Goal: Information Seeking & Learning: Check status

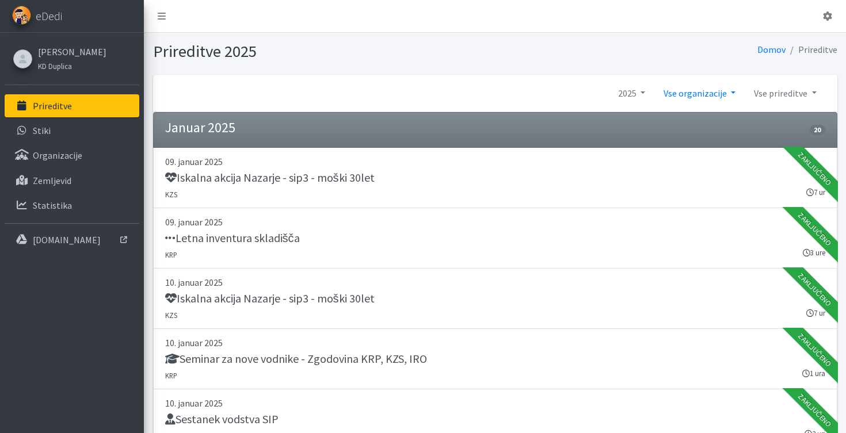
click at [725, 90] on link "Vse organizacije" at bounding box center [699, 93] width 90 height 23
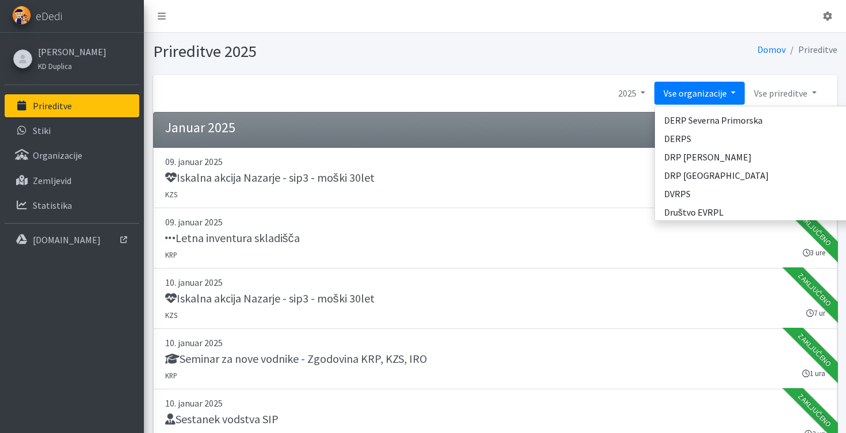
click at [725, 90] on link "Vse organizacije" at bounding box center [699, 93] width 90 height 23
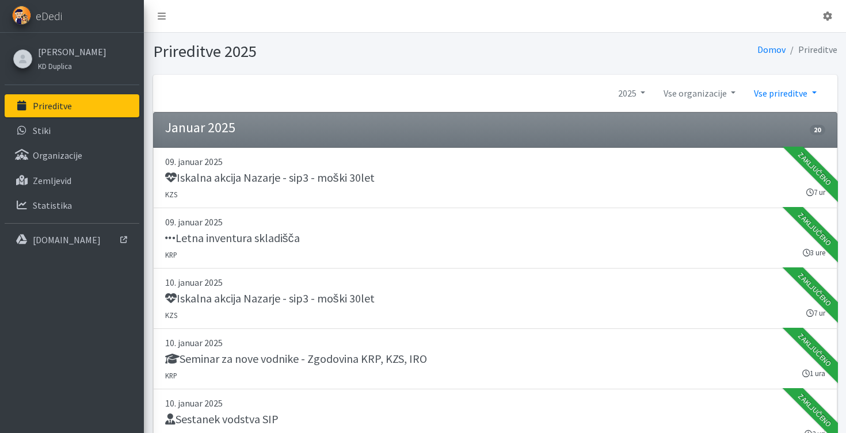
click at [772, 92] on link "Vse prireditve" at bounding box center [785, 93] width 81 height 23
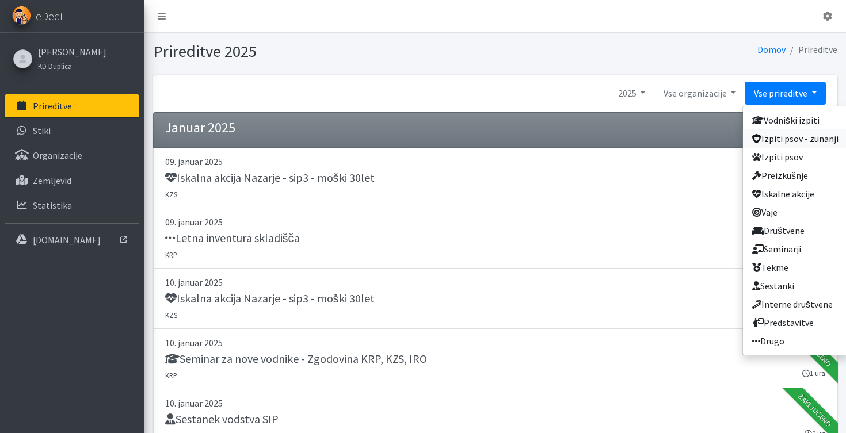
click at [781, 142] on link "Izpiti psov - zunanji" at bounding box center [795, 138] width 105 height 18
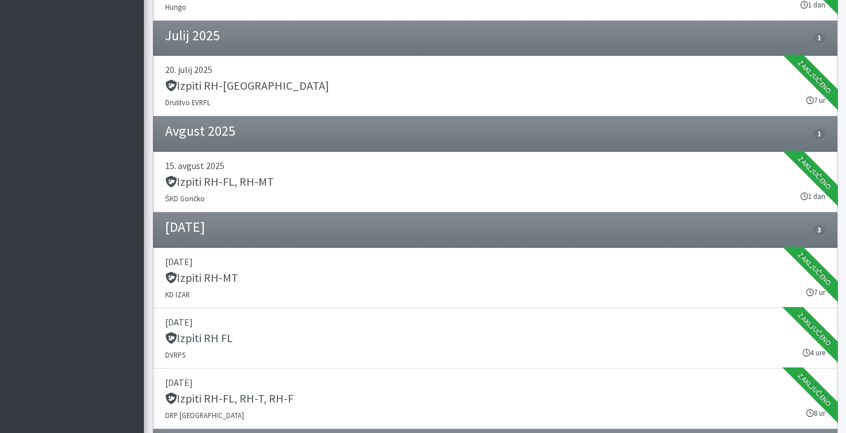
scroll to position [1190, 0]
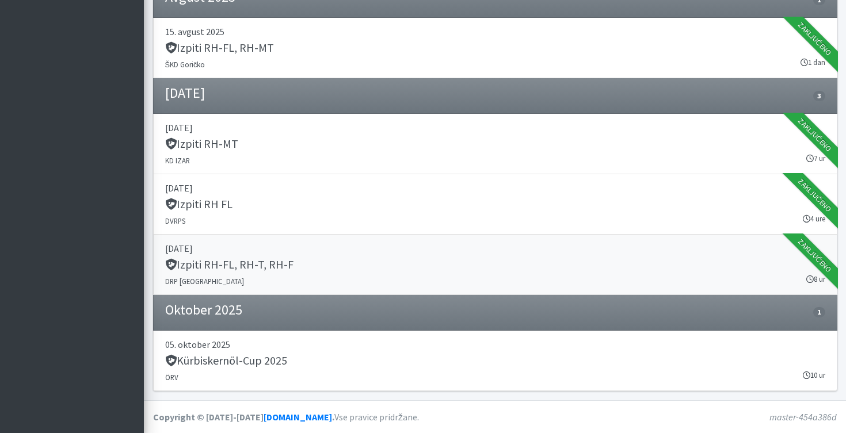
click at [319, 253] on p "20. september 2025" at bounding box center [495, 249] width 660 height 14
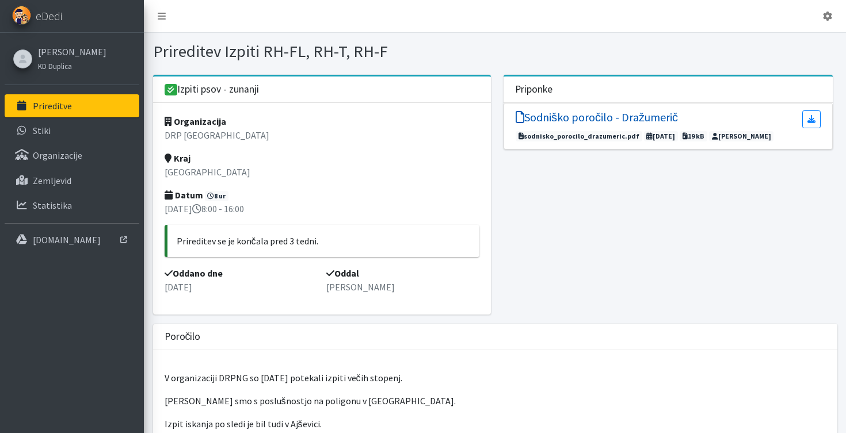
click at [573, 121] on h5 "Sodniško poročilo - Dražumerič" at bounding box center [597, 117] width 162 height 14
click at [71, 49] on link "[PERSON_NAME]" at bounding box center [72, 52] width 68 height 14
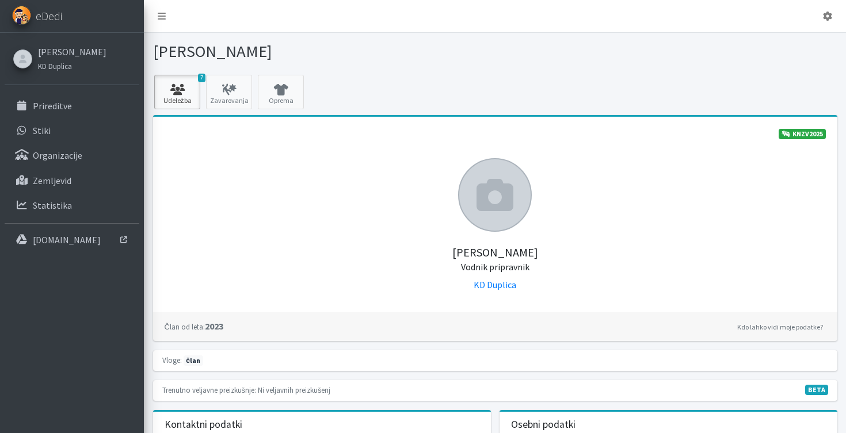
click at [183, 96] on icon at bounding box center [177, 90] width 39 height 12
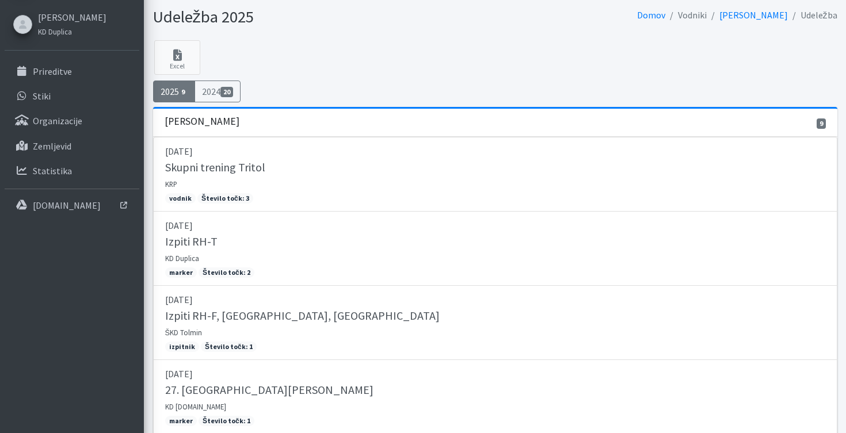
scroll to position [263, 0]
